Goal: Task Accomplishment & Management: Manage account settings

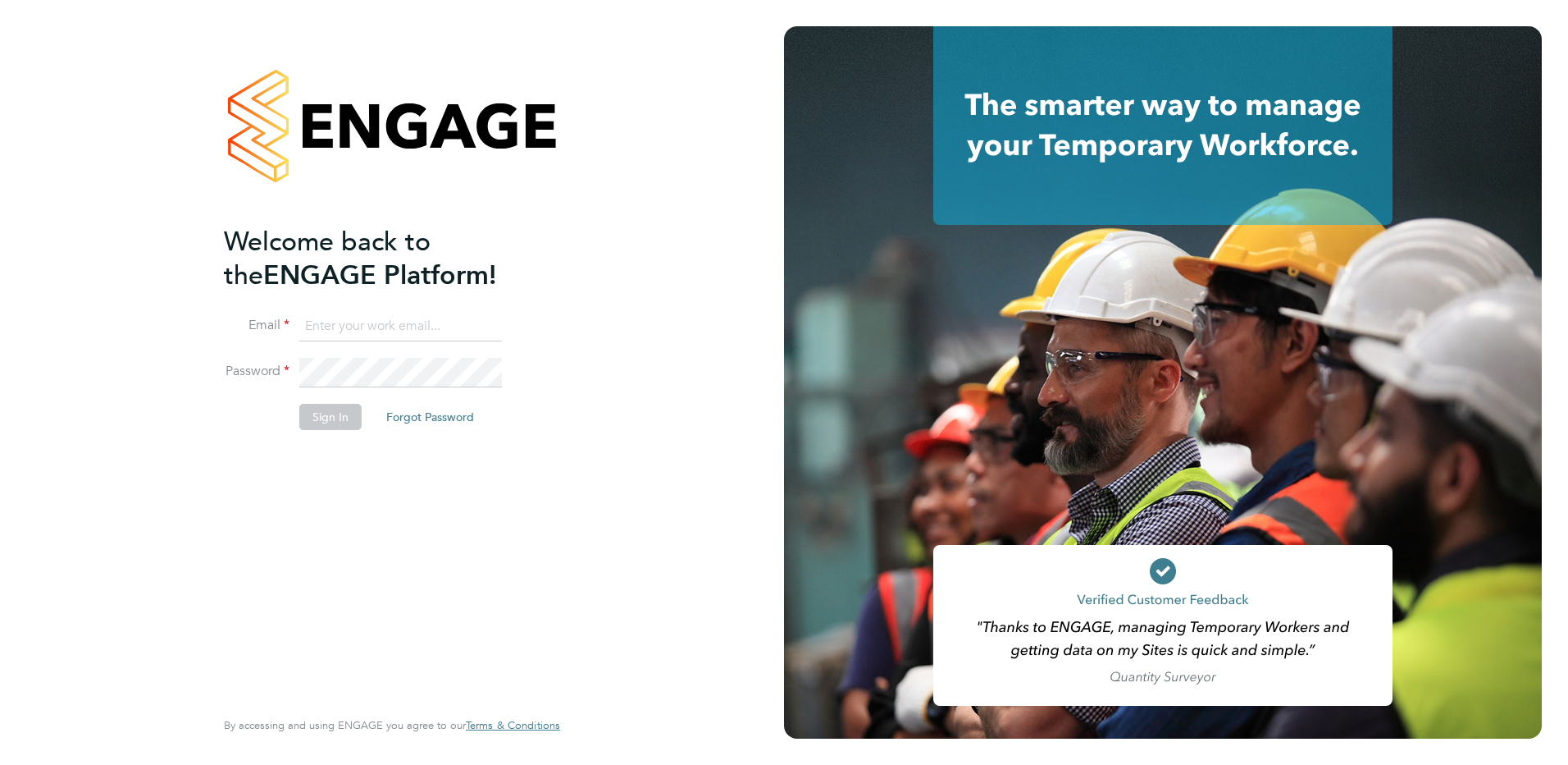
type input "victoria.ticehurst@ncclondon.ac.uk"
click at [342, 422] on button "Sign In" at bounding box center [330, 416] width 62 height 26
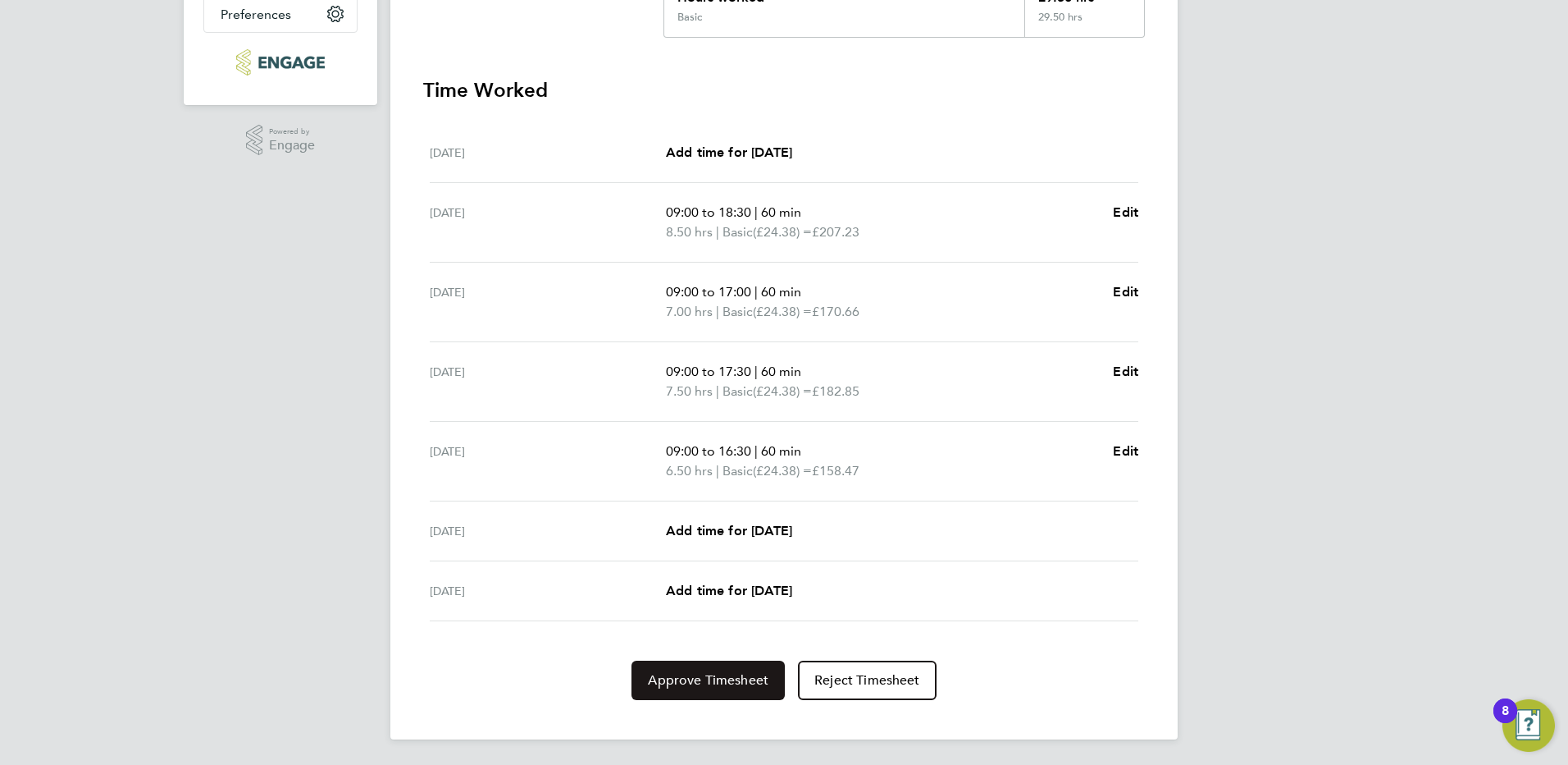
scroll to position [414, 0]
click at [692, 671] on span "Approve Timesheet" at bounding box center [708, 679] width 120 height 16
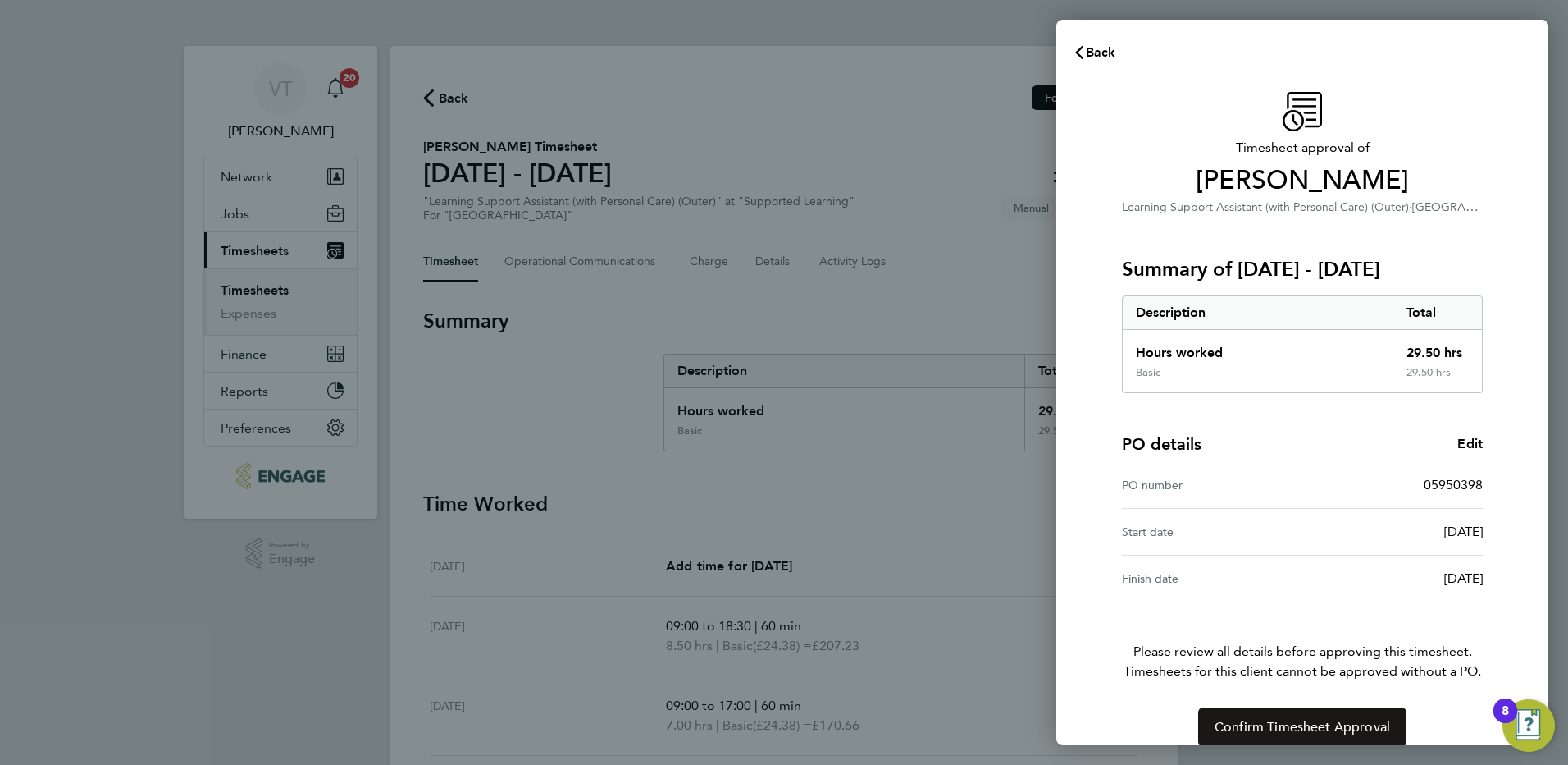
click at [1239, 722] on span "Confirm Timesheet Approval" at bounding box center [1302, 727] width 175 height 16
